Goal: Find specific page/section: Find specific page/section

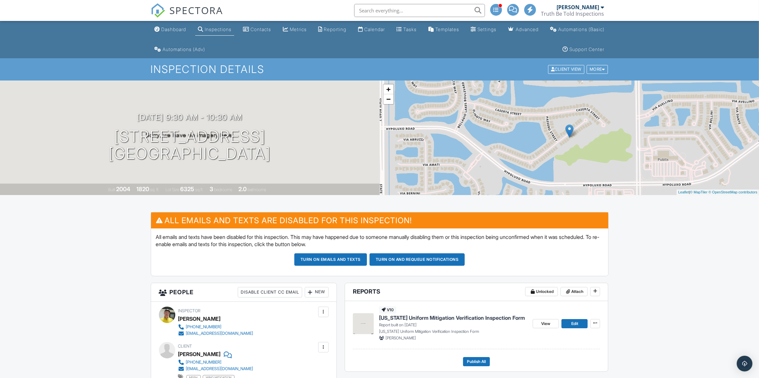
click at [421, 2] on li at bounding box center [417, 10] width 140 height 21
click at [419, 8] on input "text" at bounding box center [419, 10] width 131 height 13
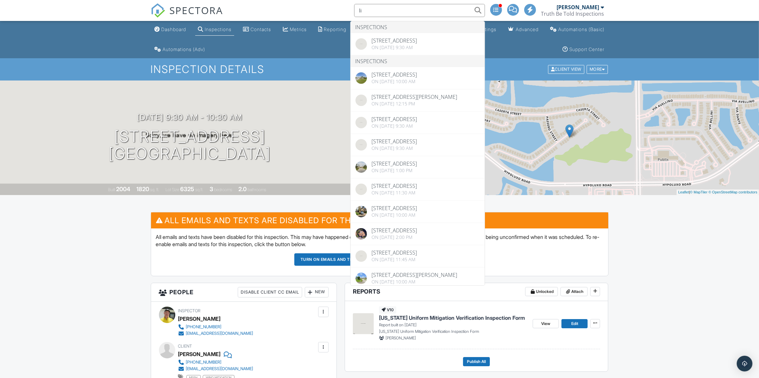
type input "l"
